Goal: Navigation & Orientation: Understand site structure

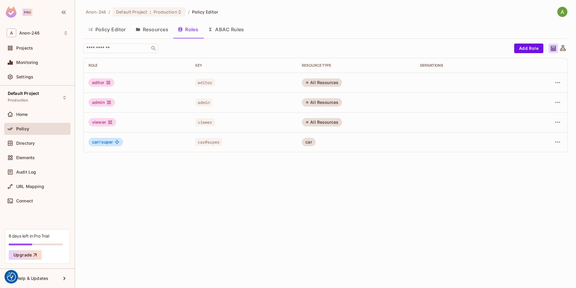
click at [153, 34] on button "Resources" at bounding box center [152, 29] width 42 height 15
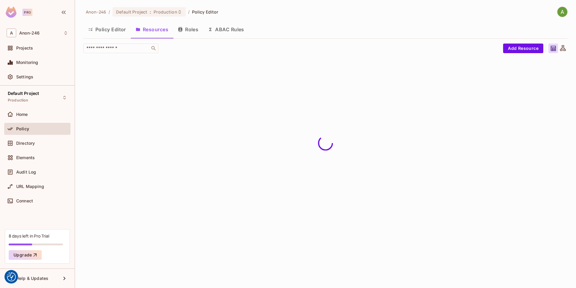
click at [231, 34] on button "ABAC Rules" at bounding box center [226, 29] width 46 height 15
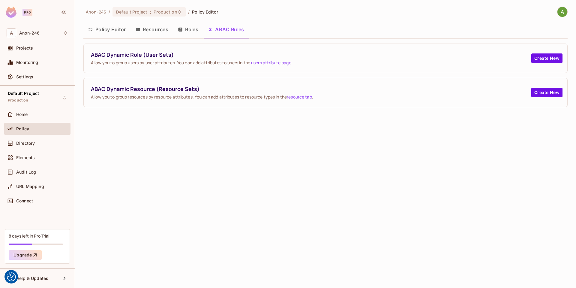
click at [156, 30] on button "Resources" at bounding box center [152, 29] width 42 height 15
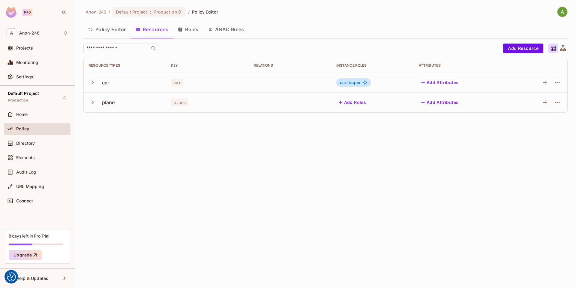
click at [349, 133] on div "Anon-246 / Default Project : Production / Policy Editor Policy Editor Resources…" at bounding box center [325, 144] width 501 height 288
click at [192, 37] on div "Policy Editor Resources Roles ABAC Rules" at bounding box center [325, 30] width 484 height 16
click at [191, 37] on div "Policy Editor Resources Roles ABAC Rules" at bounding box center [325, 30] width 484 height 16
click at [188, 35] on button "Roles" at bounding box center [188, 29] width 30 height 15
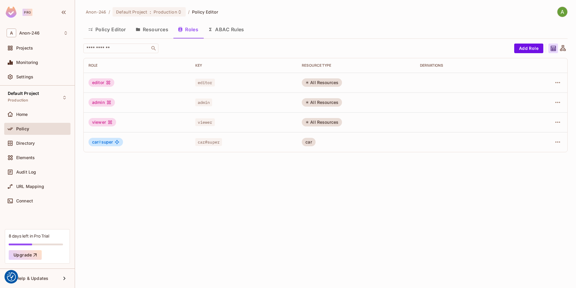
click at [222, 159] on div "Anon-246 / Default Project : Production / Policy Editor Policy Editor Resources…" at bounding box center [325, 144] width 501 height 288
click at [149, 33] on button "Resources" at bounding box center [152, 29] width 42 height 15
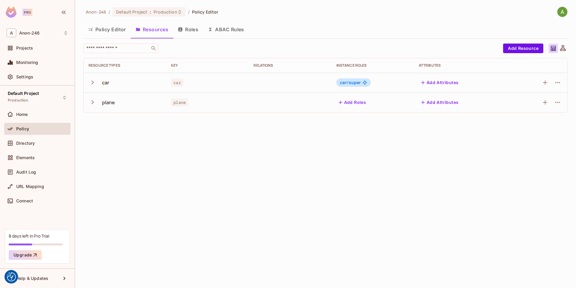
click at [447, 81] on button "Add Attributes" at bounding box center [440, 83] width 42 height 10
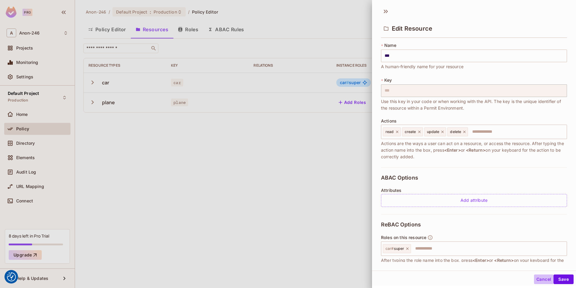
click at [540, 280] on button "Cancel" at bounding box center [543, 279] width 19 height 10
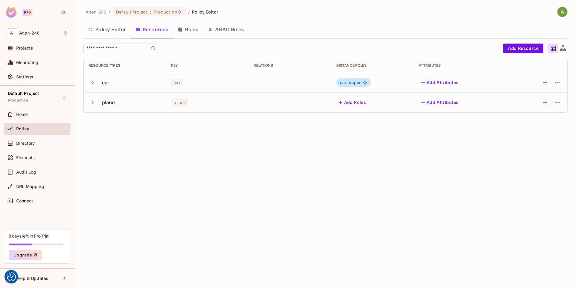
click at [272, 160] on div "Anon-246 / Default Project : Production / Policy Editor Policy Editor Resources…" at bounding box center [325, 144] width 501 height 288
click at [95, 85] on icon "button" at bounding box center [92, 82] width 8 height 8
click at [94, 183] on icon "button" at bounding box center [92, 181] width 8 height 8
